Goal: Task Accomplishment & Management: Use online tool/utility

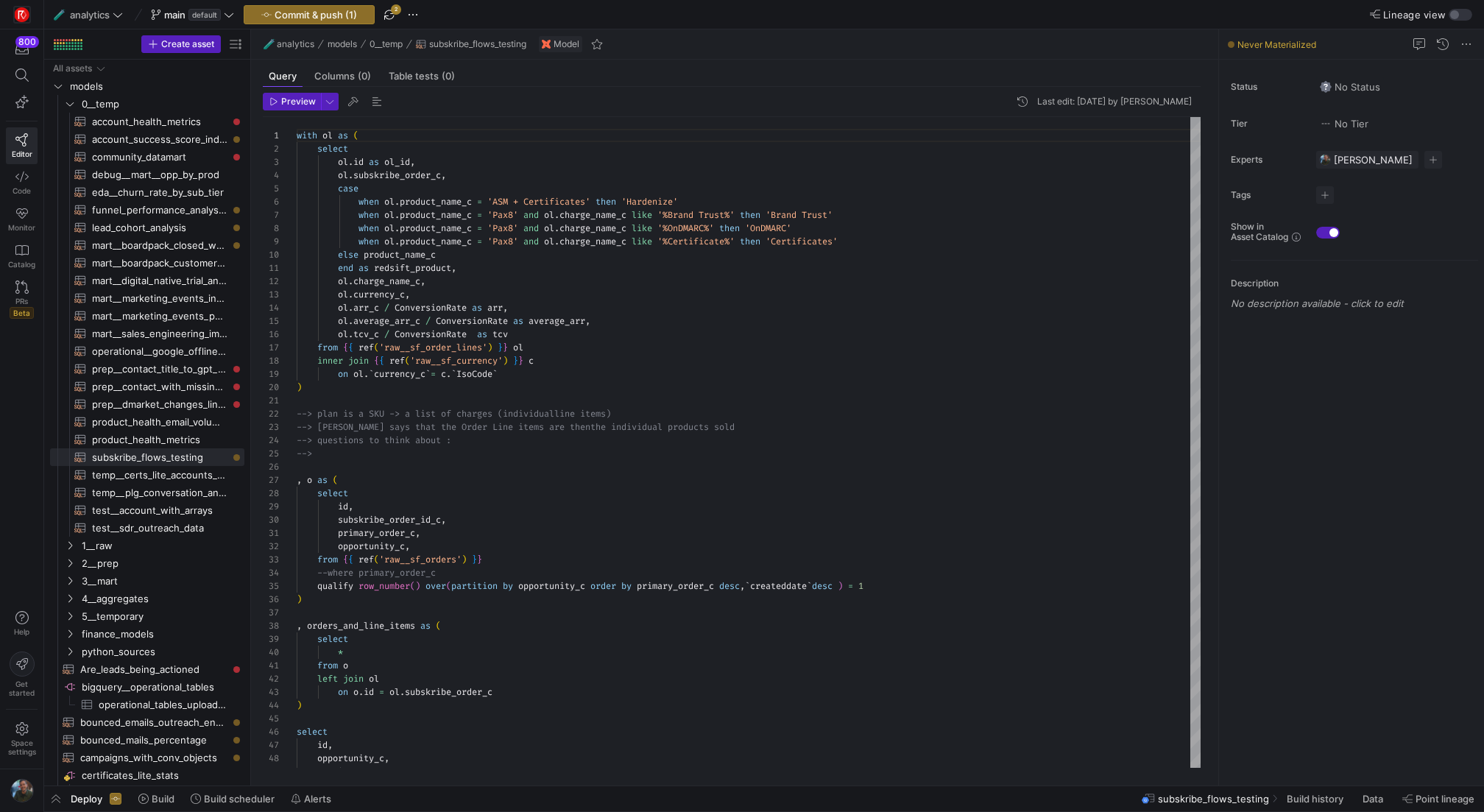
scroll to position [120, 0]
click at [395, 15] on span "button" at bounding box center [389, 15] width 18 height 18
click at [418, 12] on span "button" at bounding box center [412, 15] width 18 height 18
click at [479, 79] on span "Open Git history" at bounding box center [465, 83] width 76 height 12
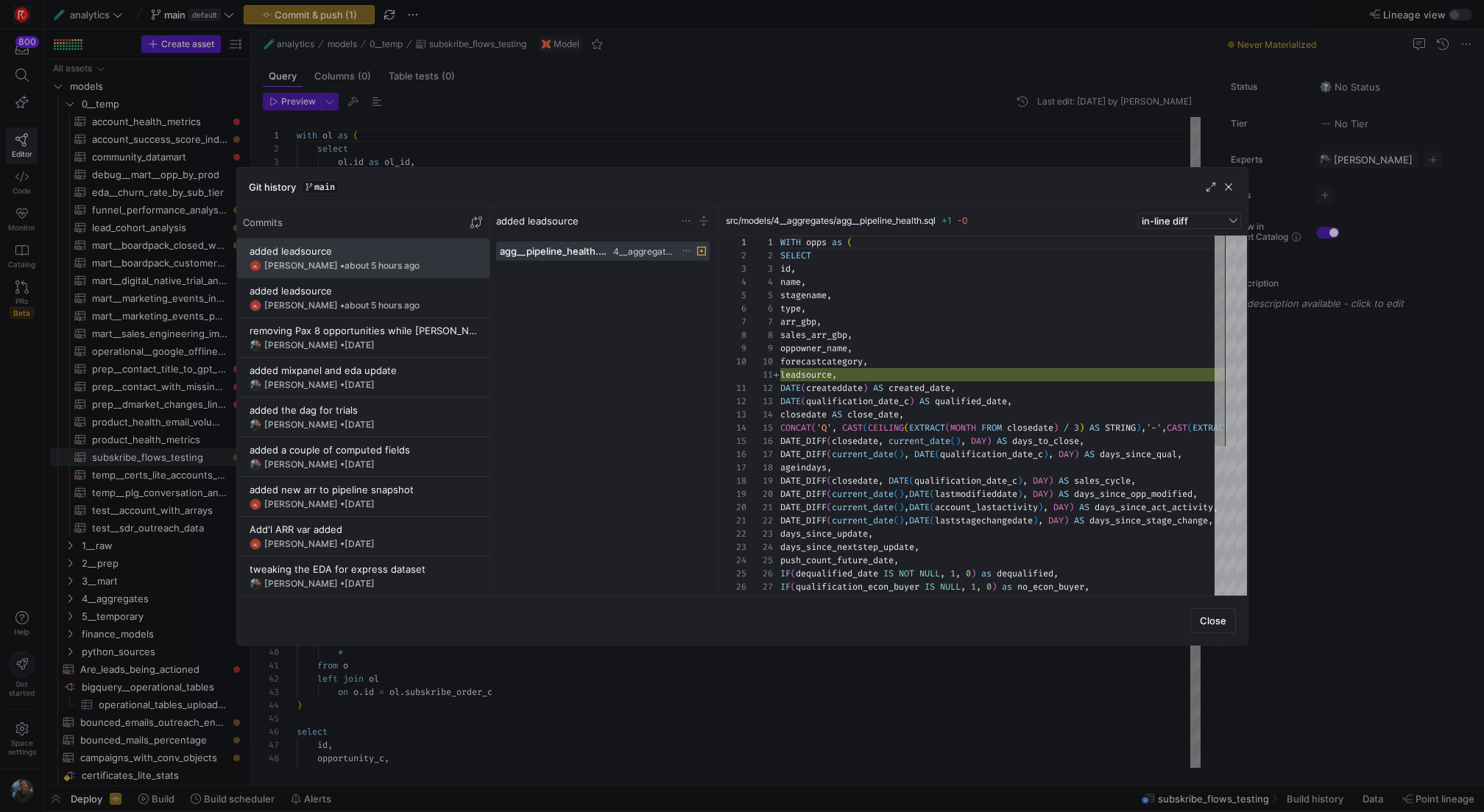
scroll to position [132, 0]
click at [344, 296] on y42-git-commit-item "added leadsource AL [PERSON_NAME] • about 5 hours ago" at bounding box center [364, 298] width 228 height 26
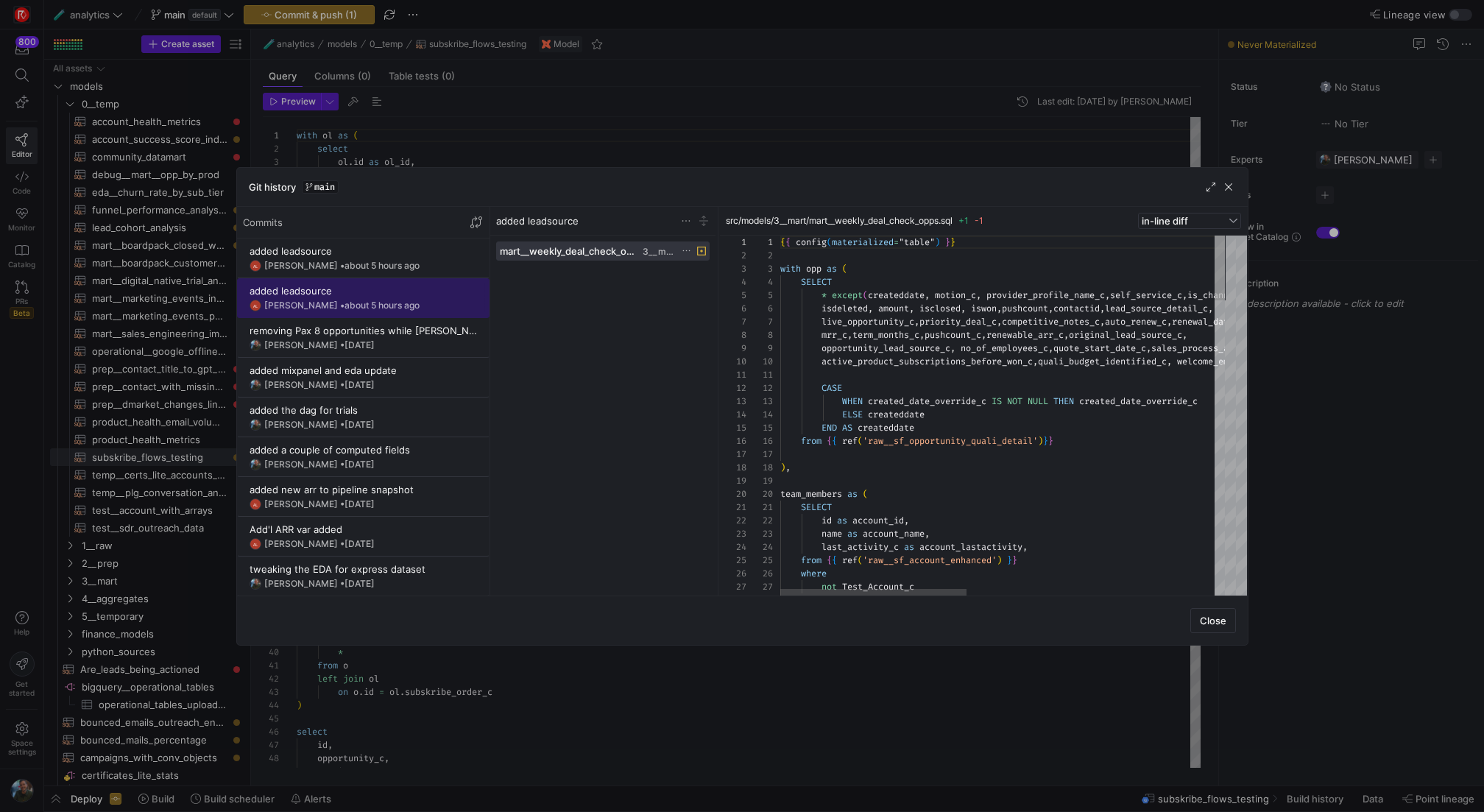
scroll to position [106, 0]
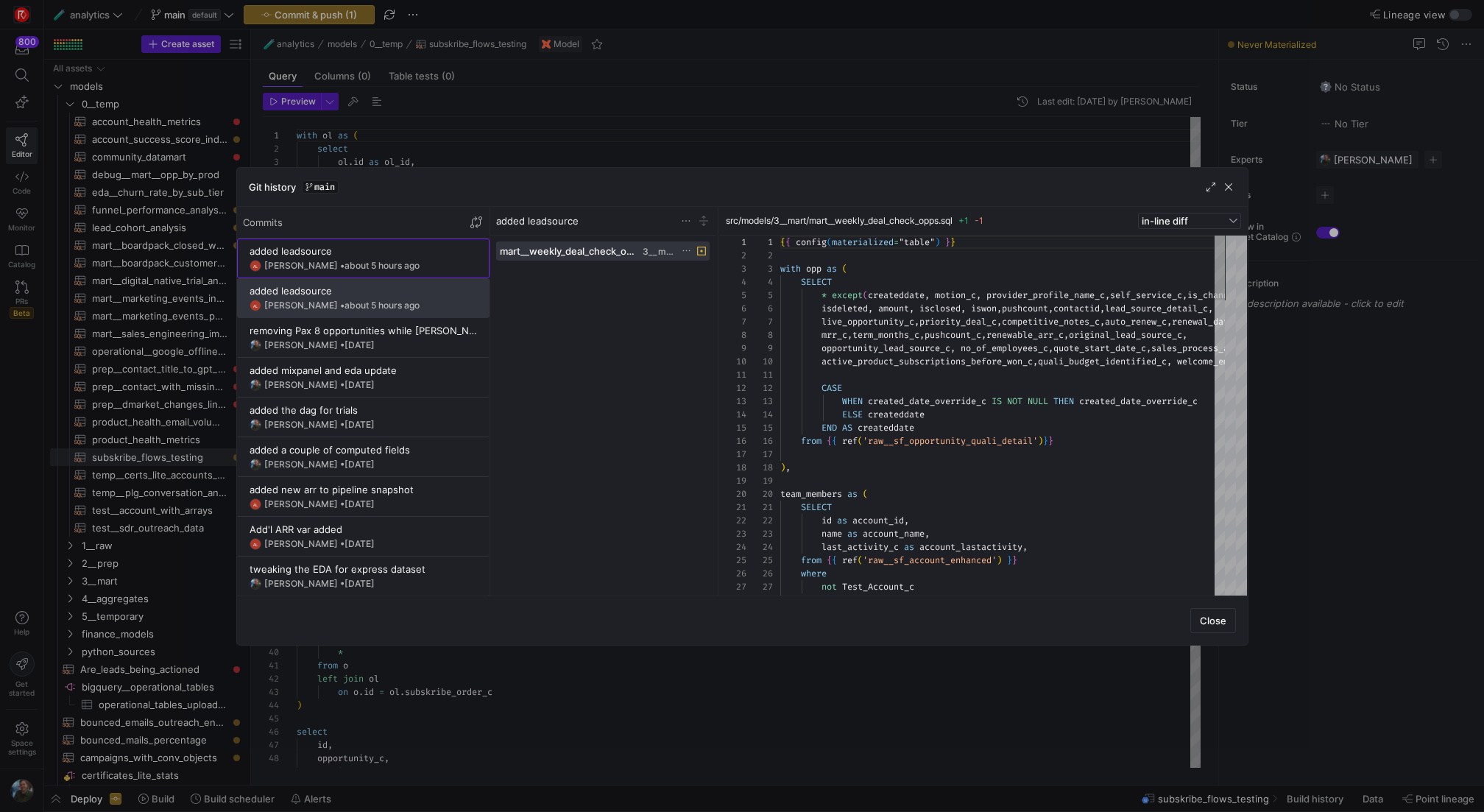
click at [348, 252] on div "added leadsource" at bounding box center [364, 251] width 228 height 12
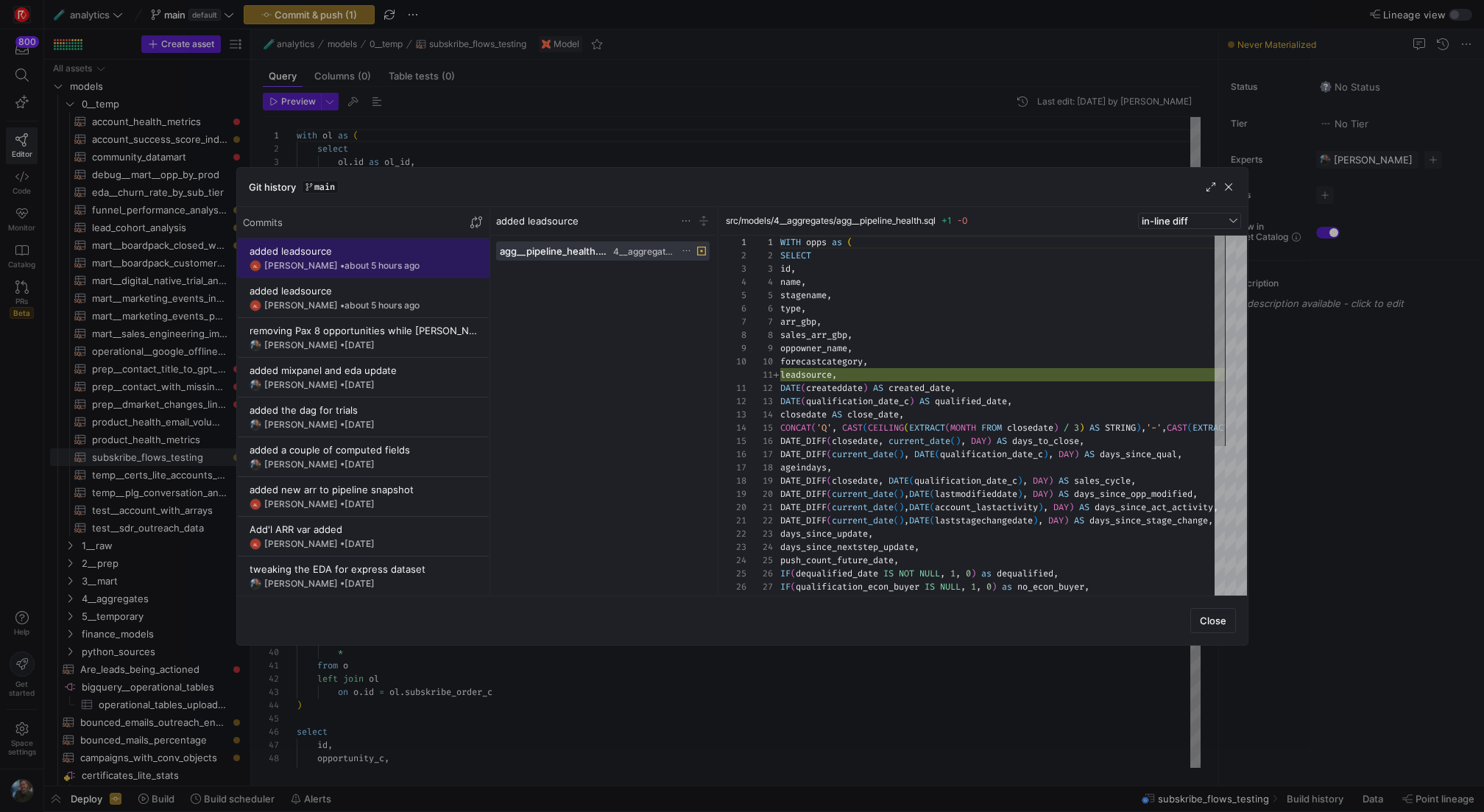
scroll to position [132, 0]
click at [338, 289] on div "added leadsource" at bounding box center [364, 291] width 228 height 12
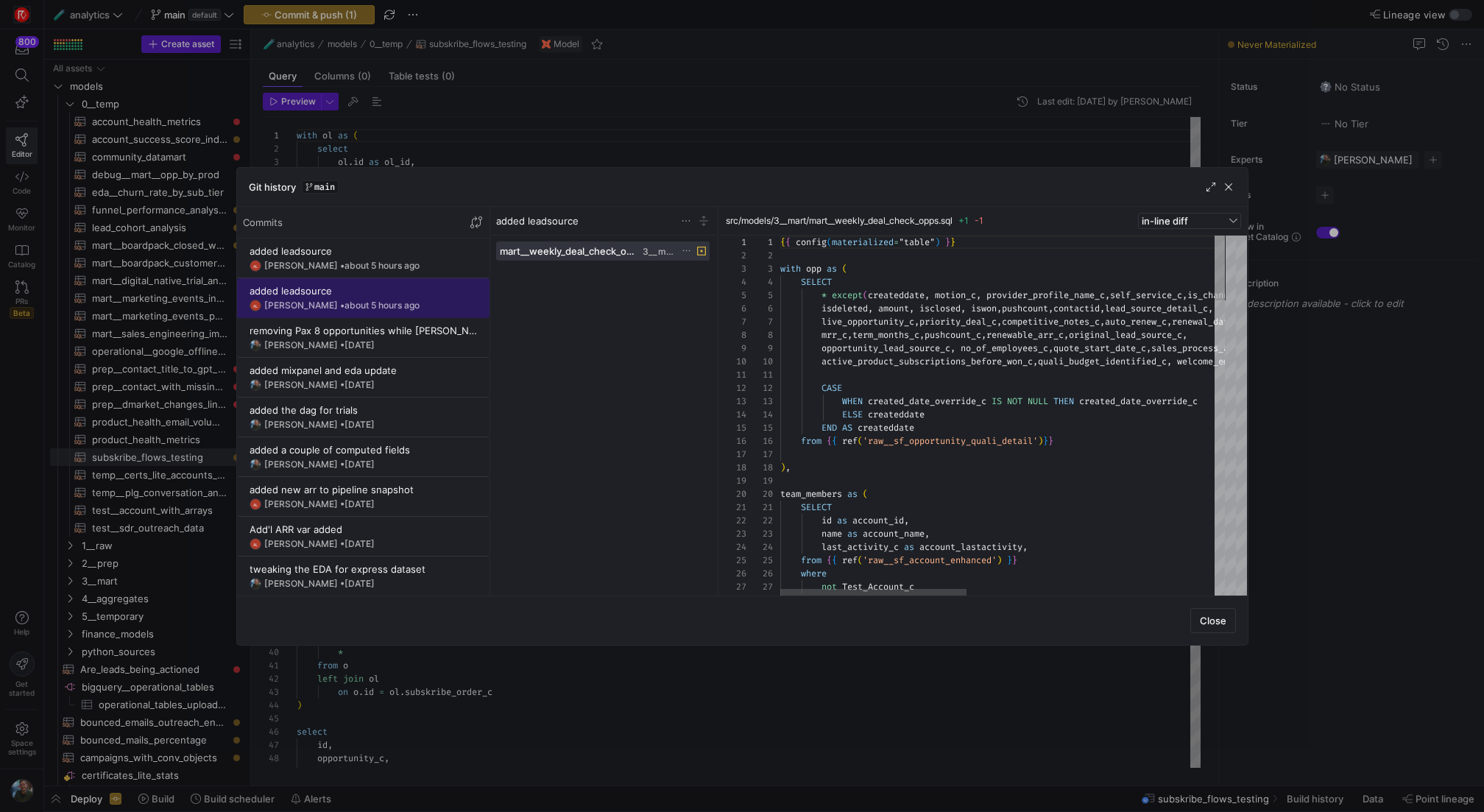
scroll to position [106, 0]
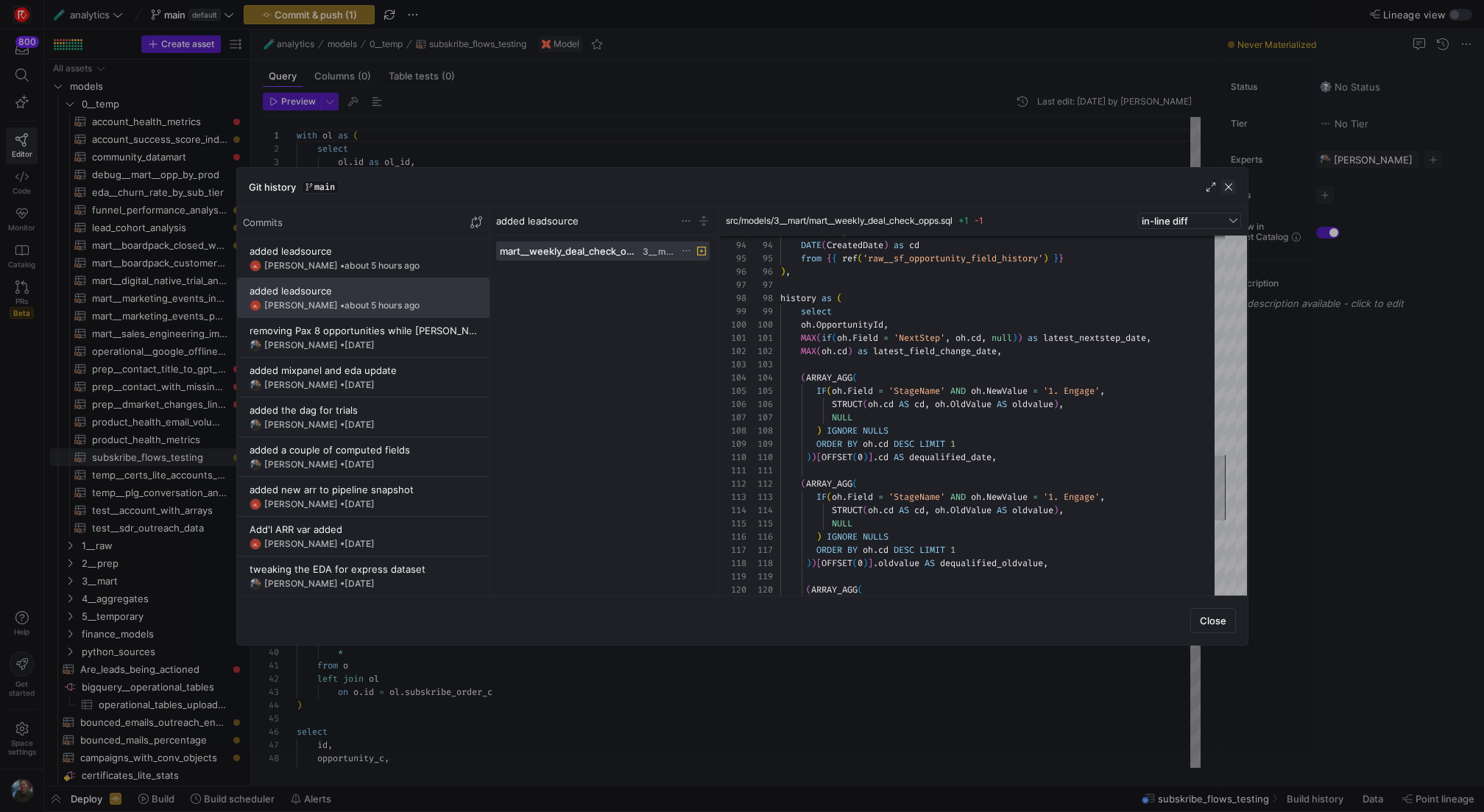
click at [1230, 187] on span "button" at bounding box center [1227, 187] width 15 height 15
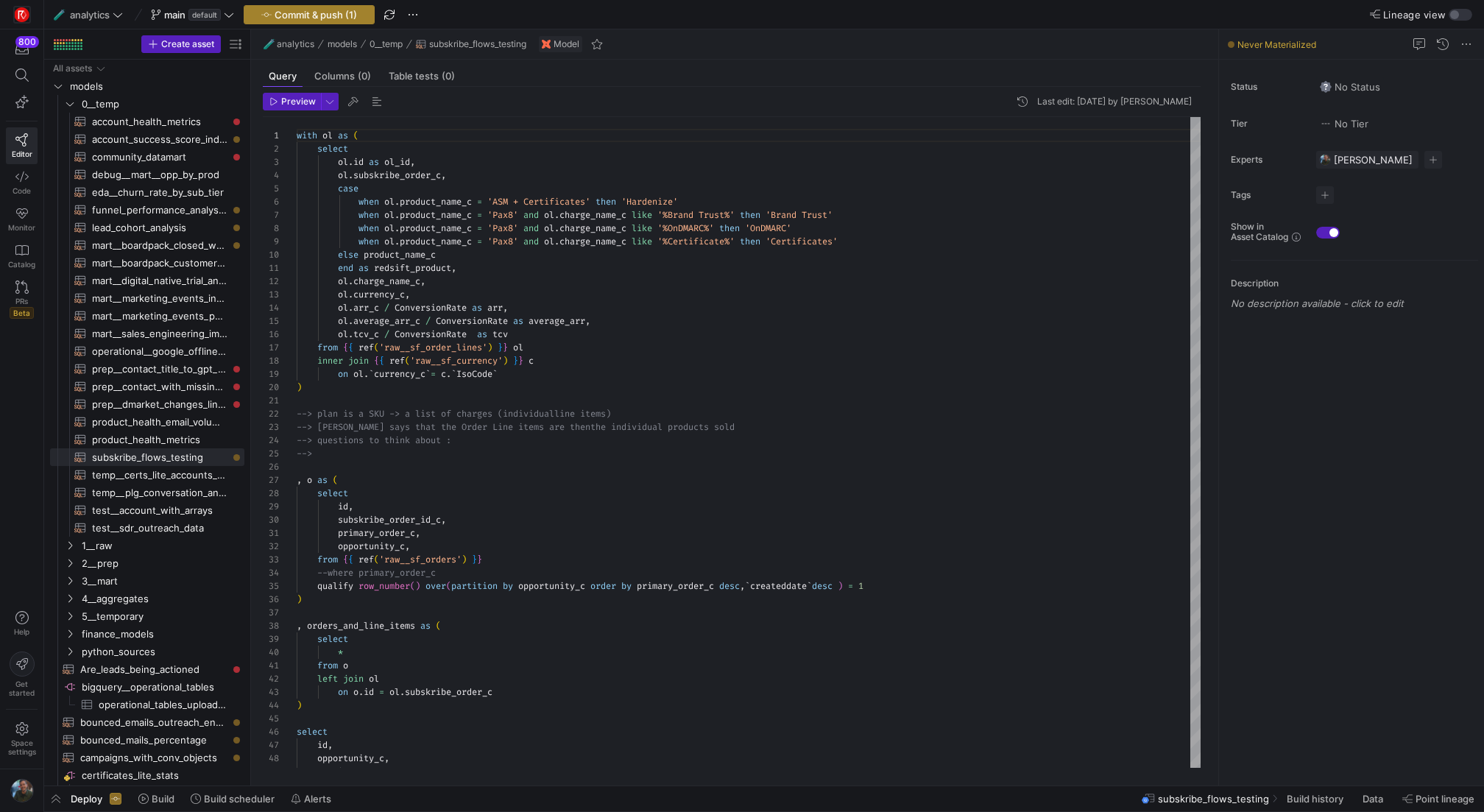
click at [352, 17] on span "Commit & push (1)" at bounding box center [315, 15] width 83 height 12
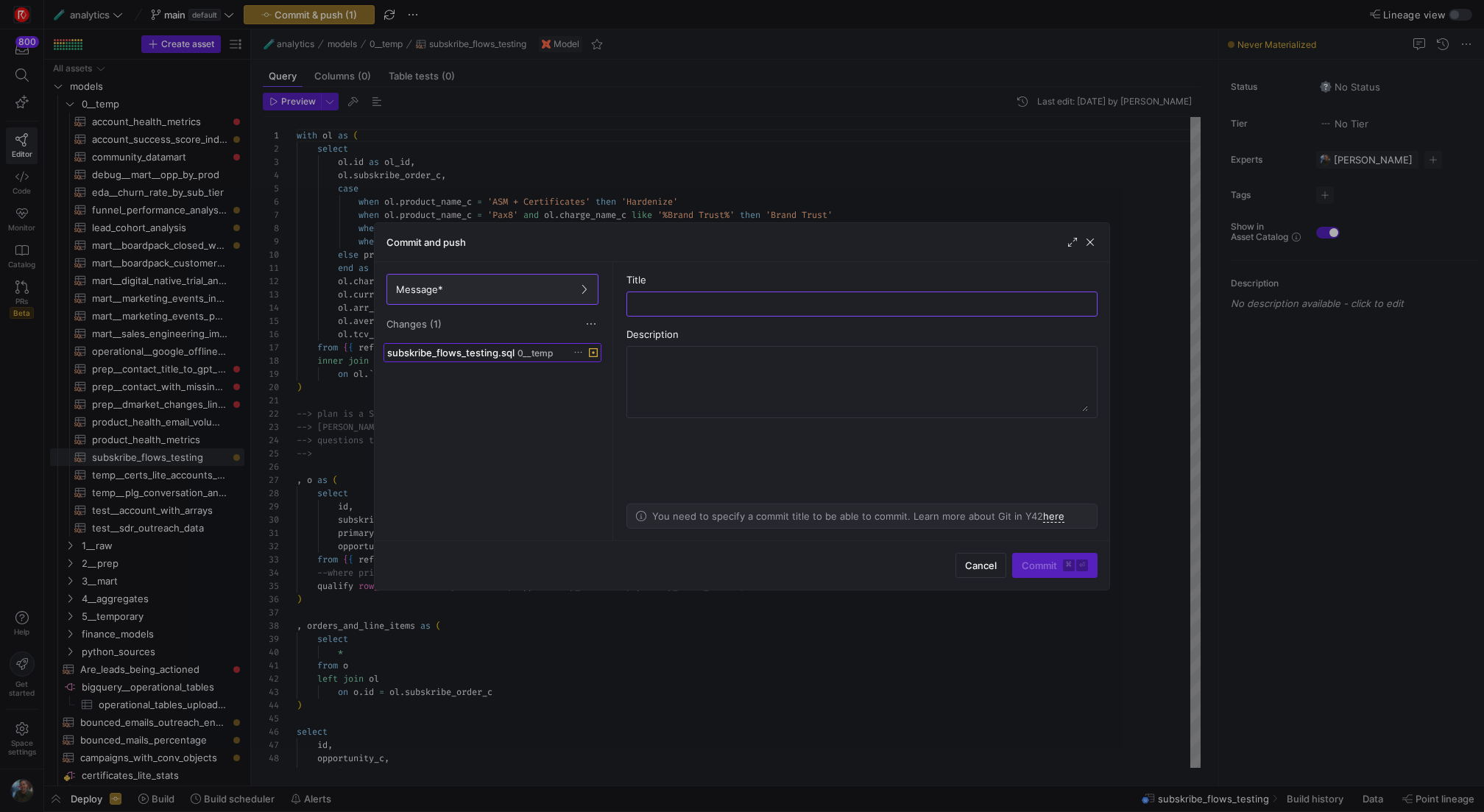
click at [483, 346] on span "subskribe_flows_testing.sql" at bounding box center [450, 352] width 127 height 12
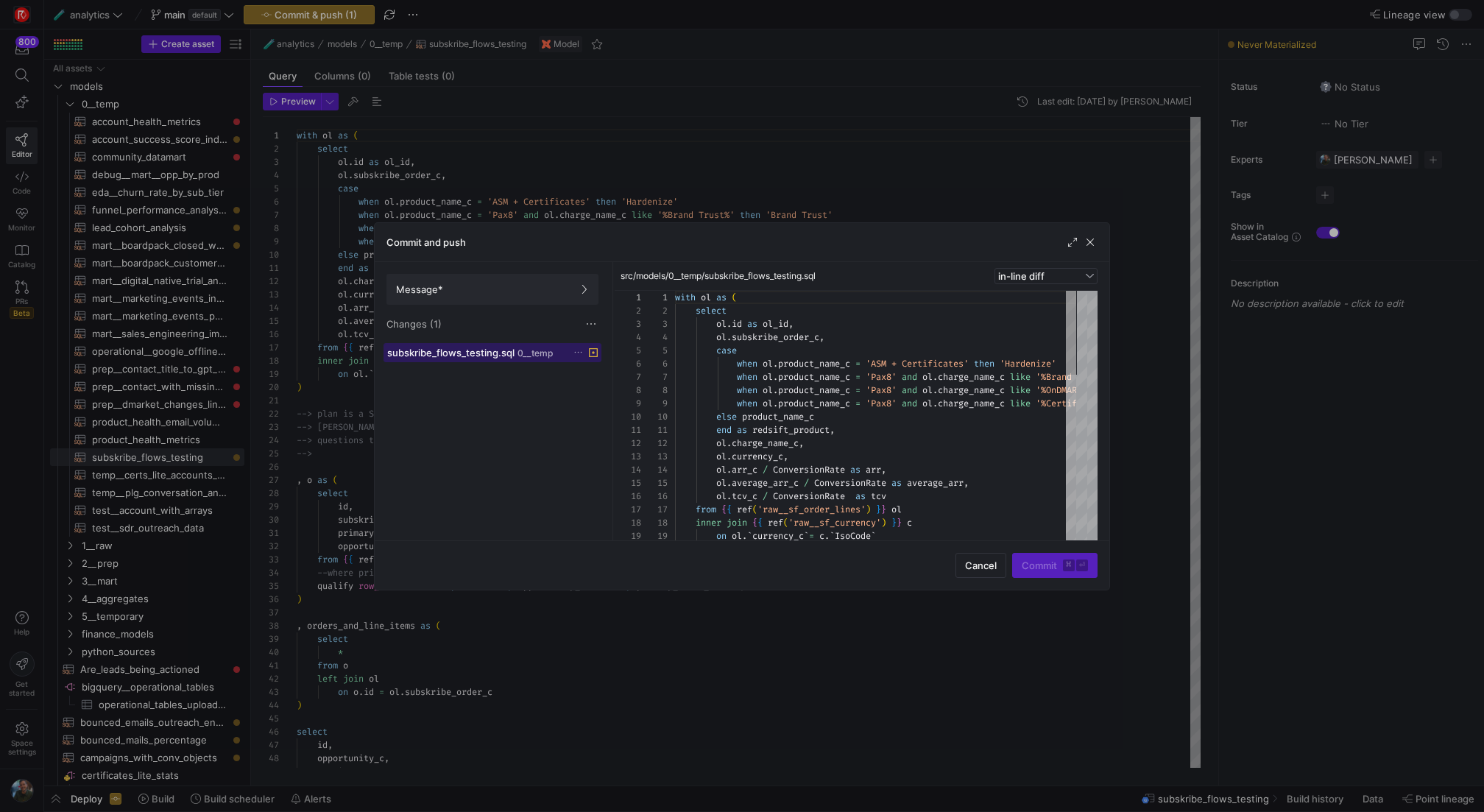
scroll to position [120, 0]
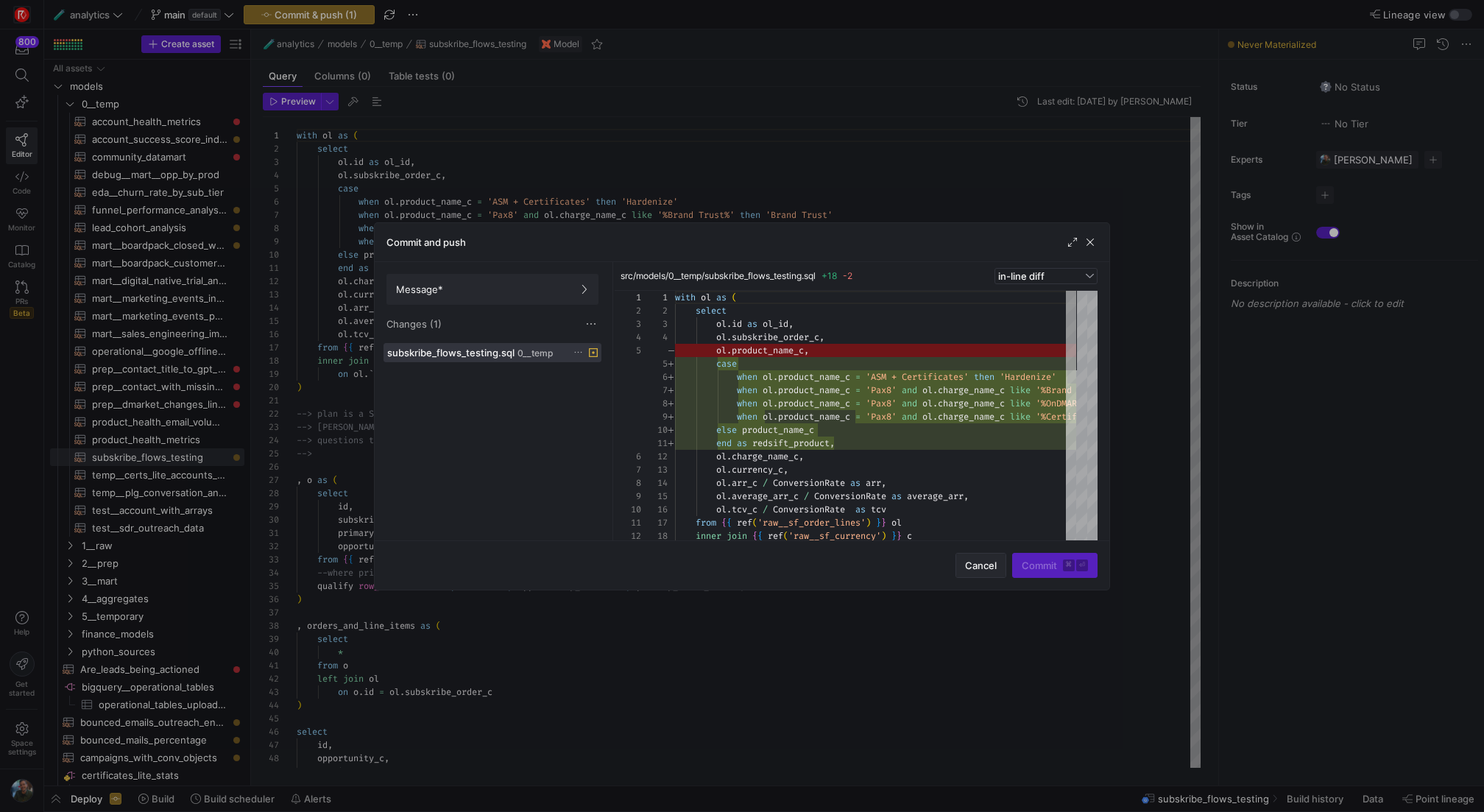
click at [975, 566] on span "Cancel" at bounding box center [980, 565] width 32 height 12
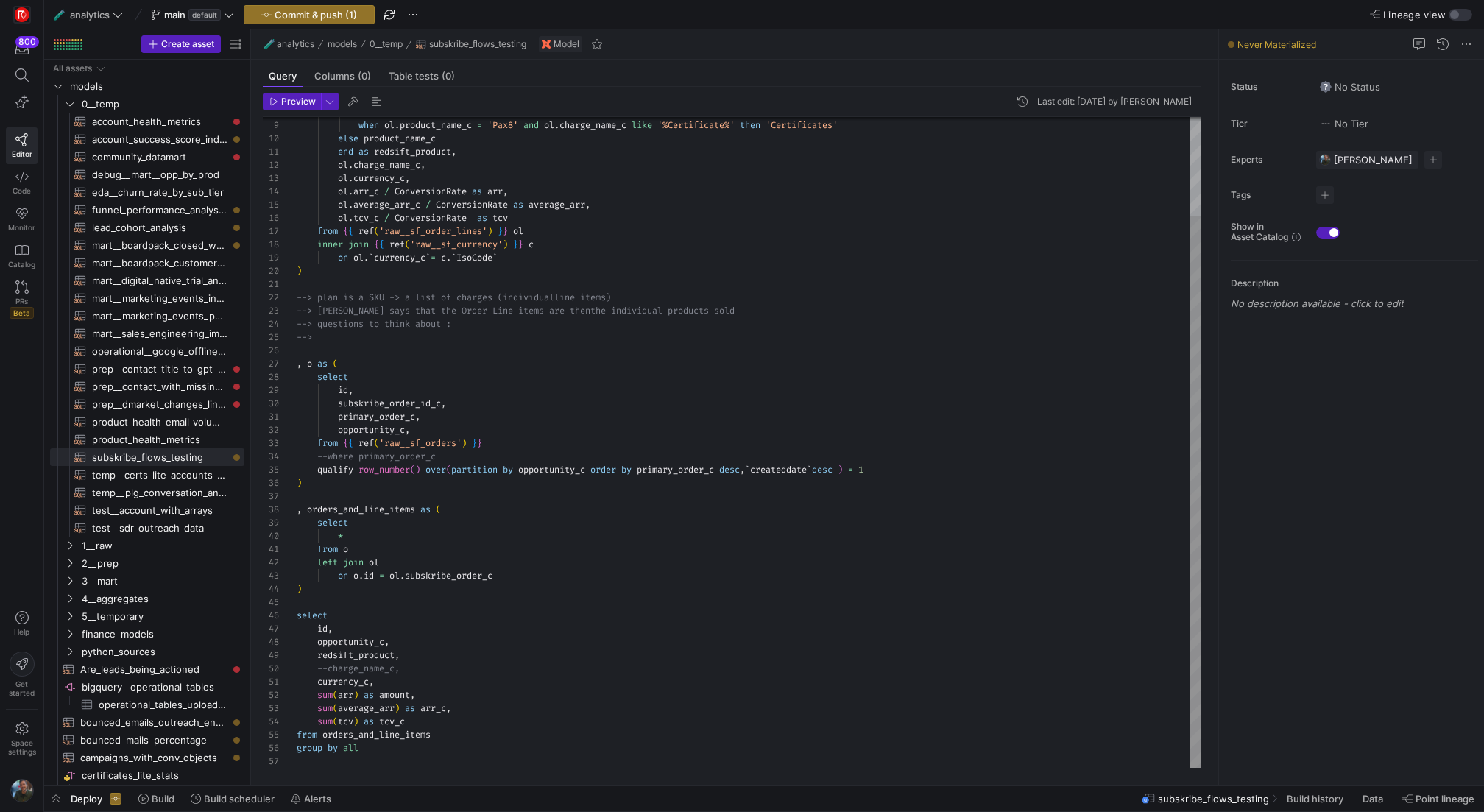
click at [684, 632] on div "when ol . product_name_c = 'Pax8' and ol . charge_name_c like '%OnDMARC%' then …" at bounding box center [748, 384] width 903 height 767
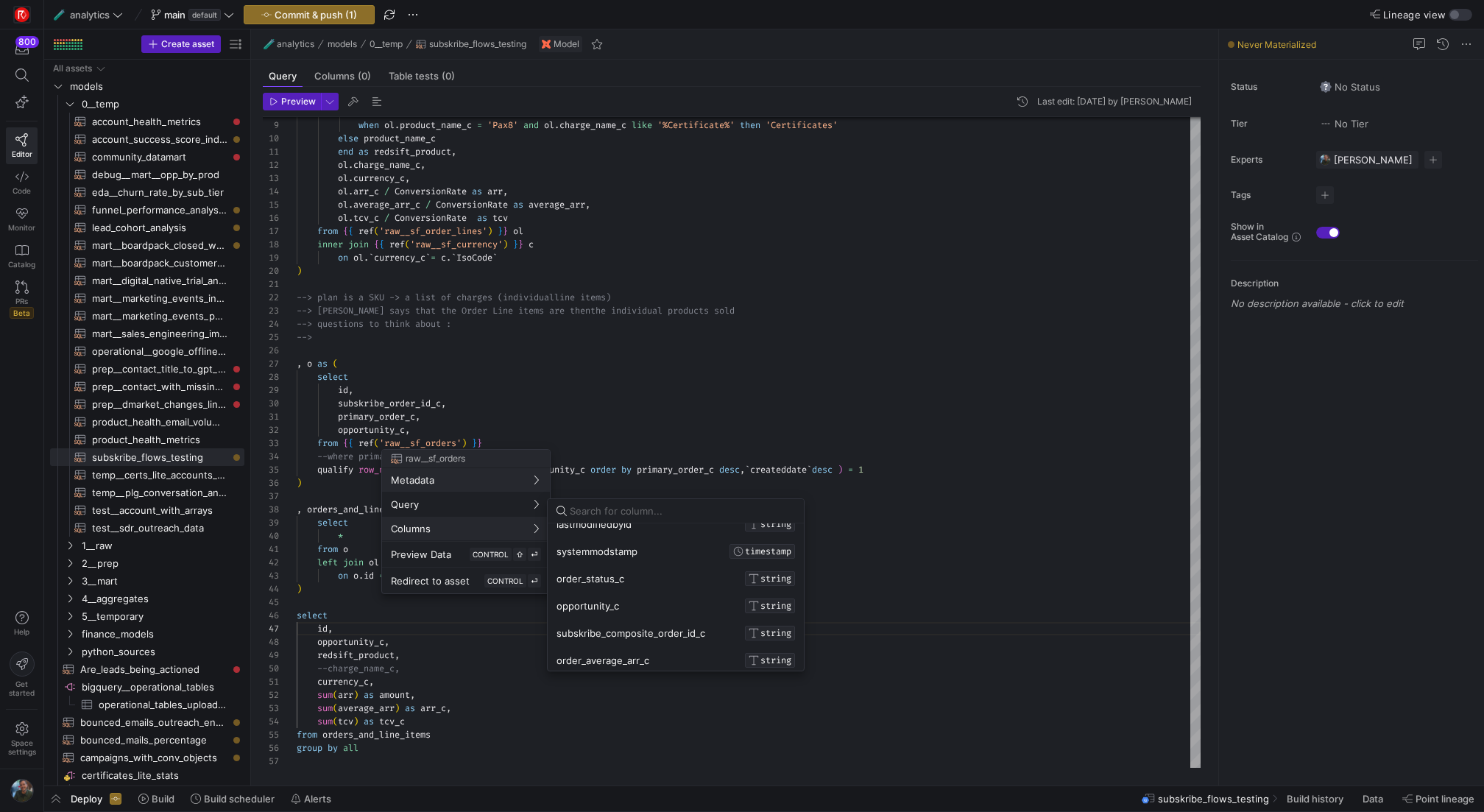
scroll to position [213, 0]
click at [746, 373] on div at bounding box center [742, 406] width 1484 height 812
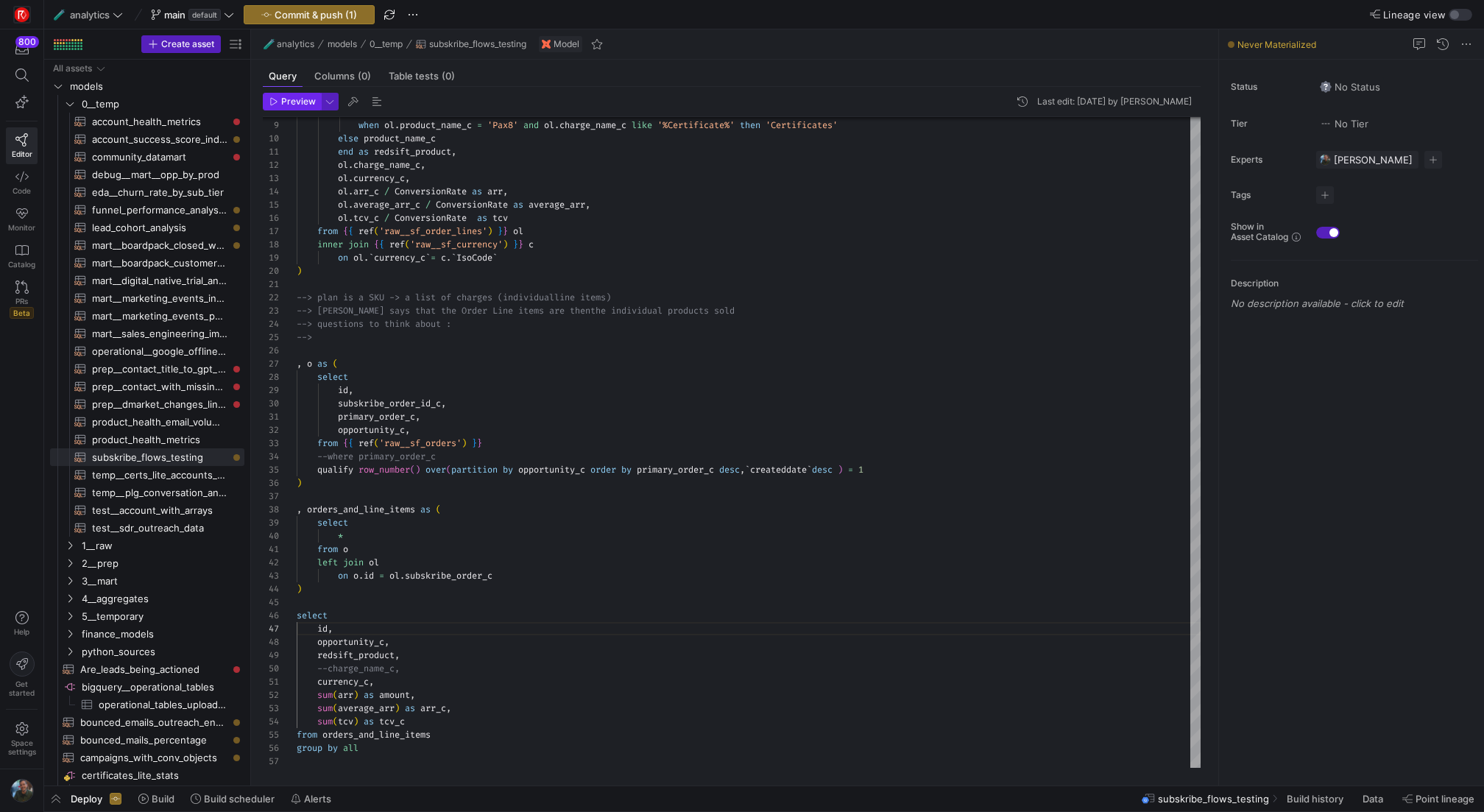
click at [298, 103] on span "Preview" at bounding box center [299, 101] width 35 height 11
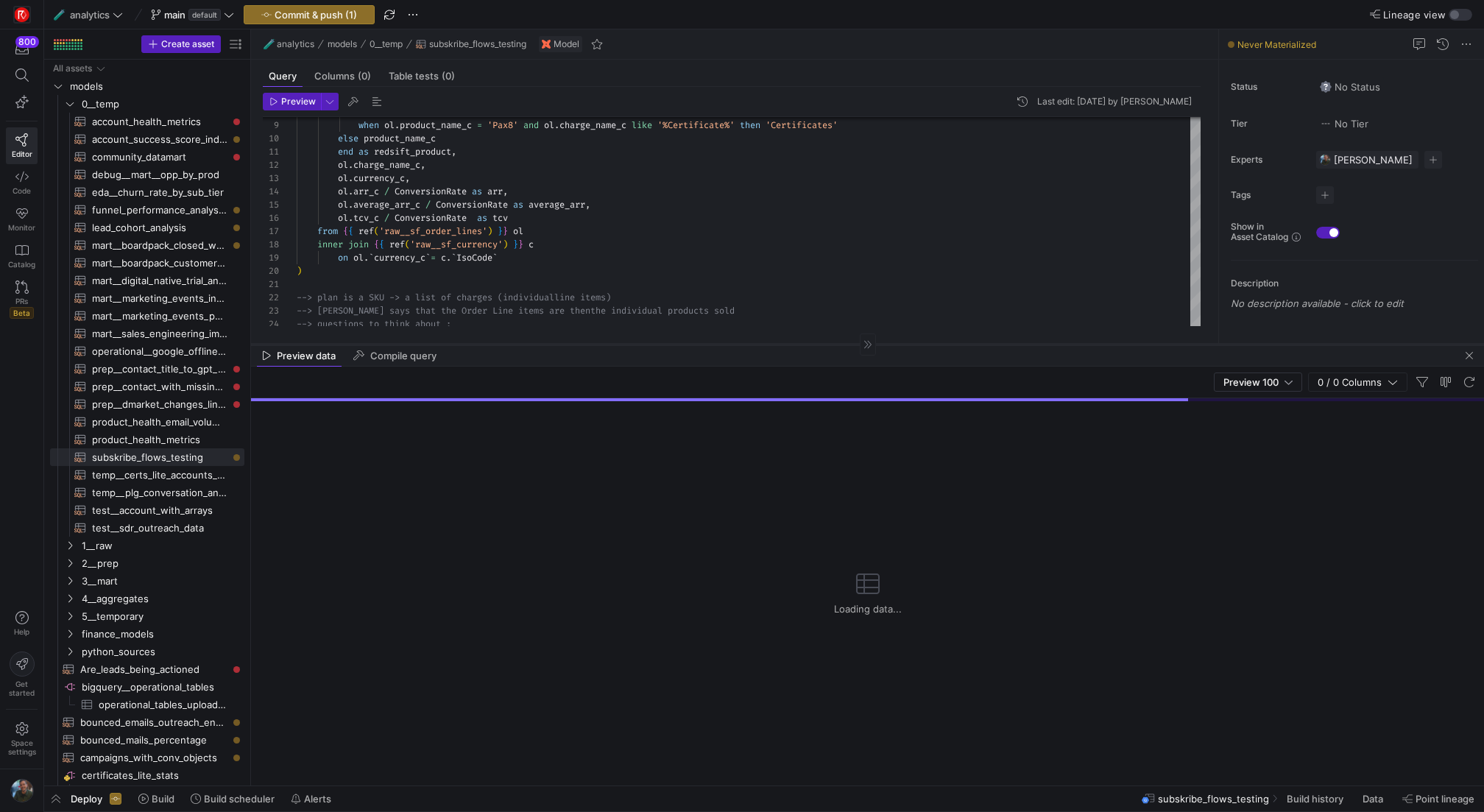
drag, startPoint x: 616, startPoint y: 526, endPoint x: 637, endPoint y: 343, distance: 184.2
click at [637, 343] on div at bounding box center [867, 343] width 1233 height 1
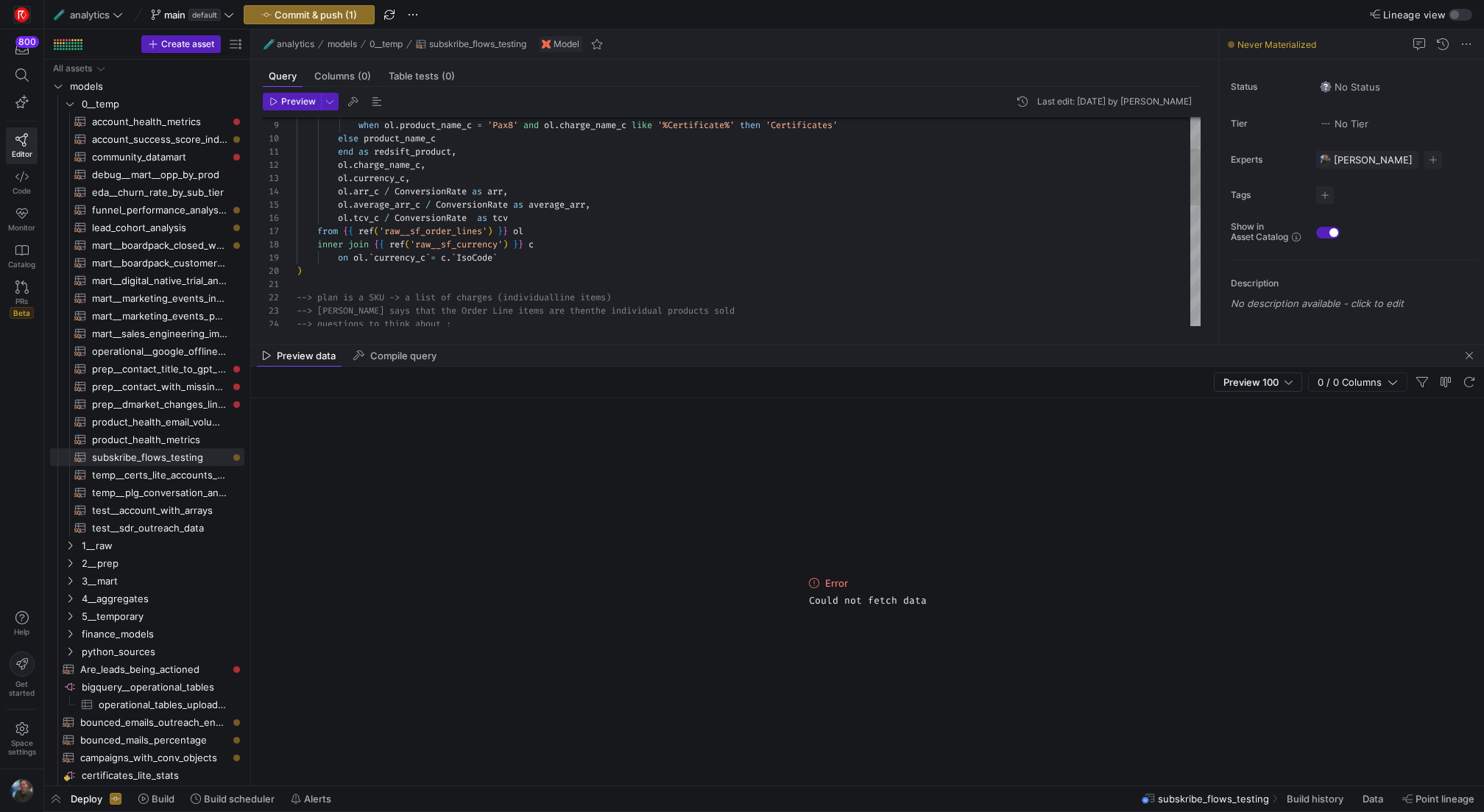
type textarea "end as redsift_product, ol.charge_name_c, ol.currency_c, ol.arr_c / ConversionR…"
click at [836, 212] on div "when ol . product_name_c = 'Pax8' and ol . charge_name_c like '%OnDMARC%' then …" at bounding box center [748, 384] width 903 height 767
click at [308, 99] on span "Preview" at bounding box center [299, 101] width 35 height 11
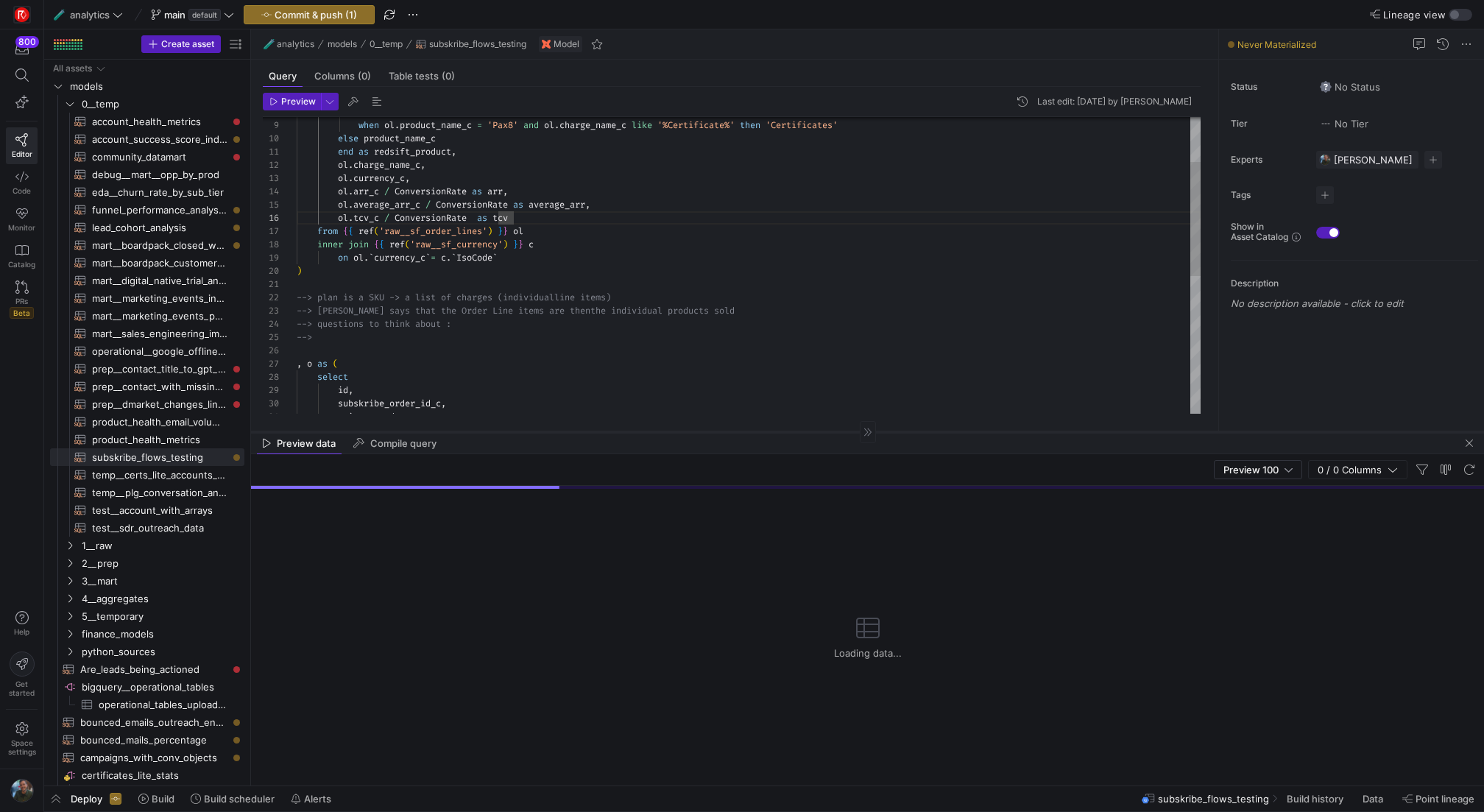
drag, startPoint x: 667, startPoint y: 343, endPoint x: 670, endPoint y: 431, distance: 88.1
click at [670, 431] on div at bounding box center [867, 431] width 1233 height 1
